Goal: Task Accomplishment & Management: Manage account settings

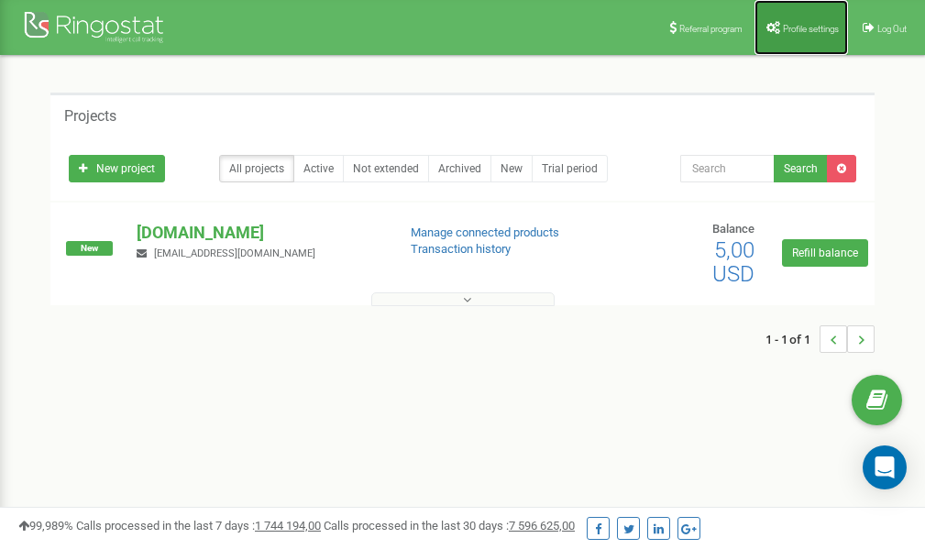
click at [802, 26] on span "Profile settings" at bounding box center [811, 29] width 56 height 10
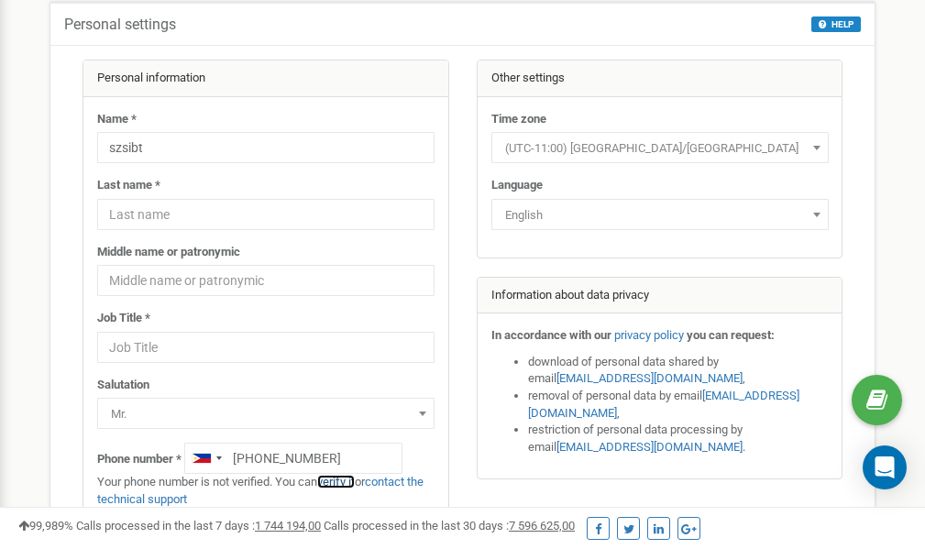
click at [341, 482] on link "verify it" at bounding box center [336, 482] width 38 height 14
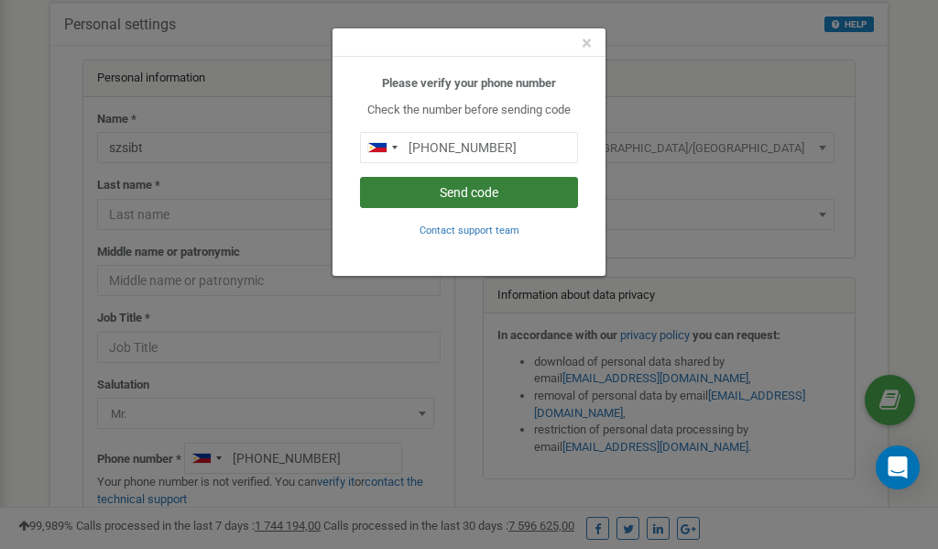
click at [460, 192] on button "Send code" at bounding box center [469, 192] width 218 height 31
